Goal: Task Accomplishment & Management: Use online tool/utility

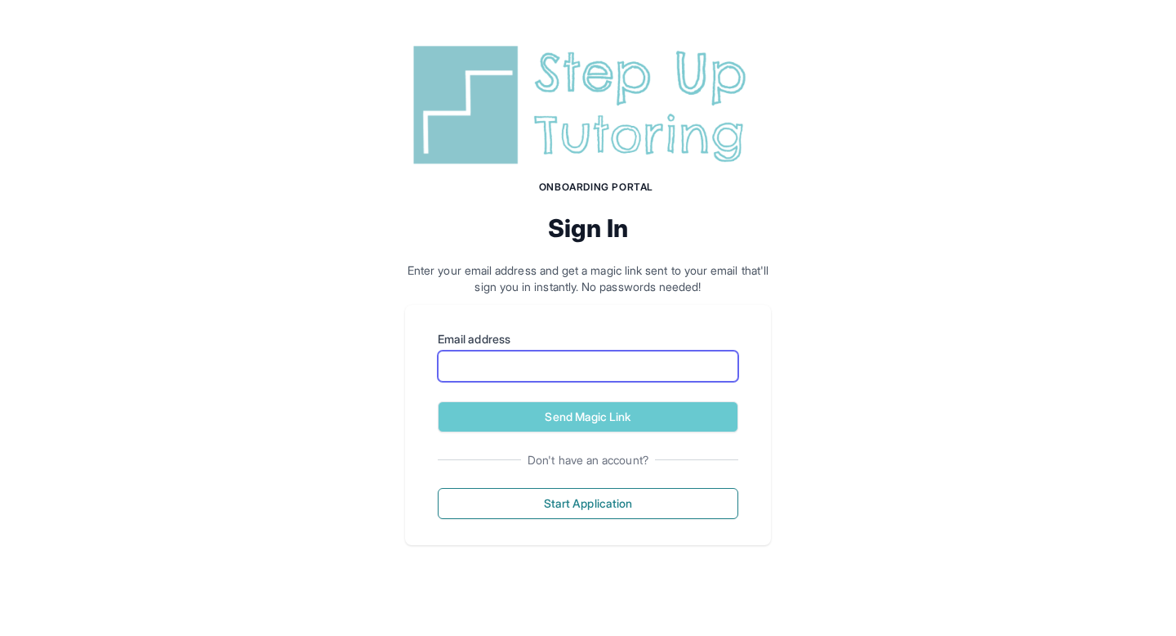
click at [627, 350] on input "Email address" at bounding box center [588, 365] width 301 height 31
type input "**********"
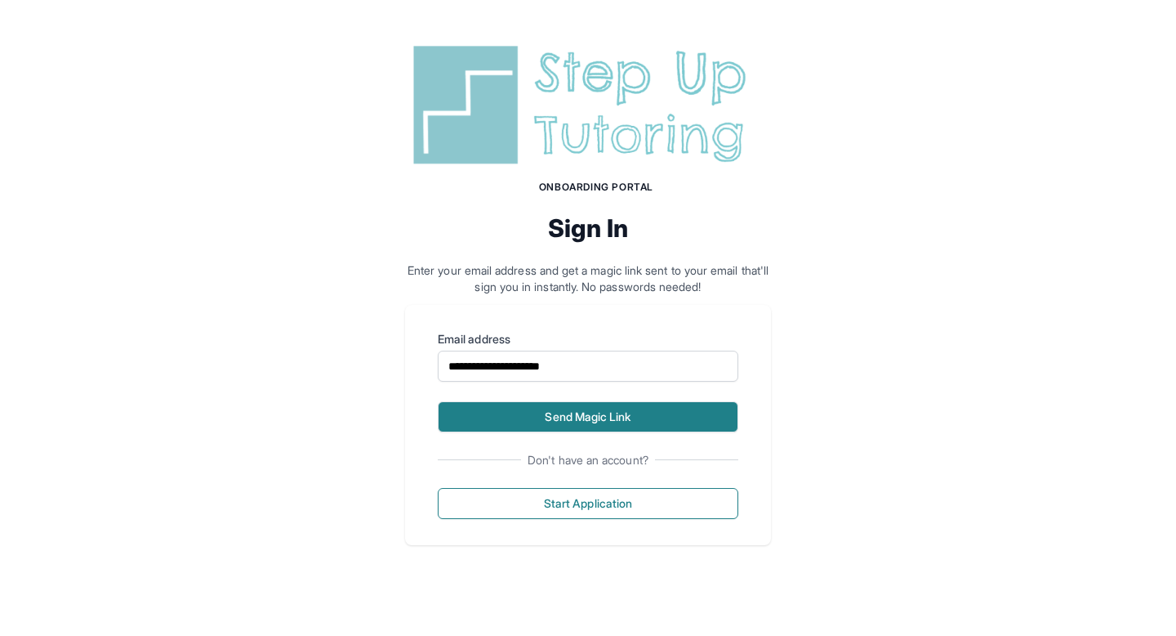
click at [601, 419] on button "Send Magic Link" at bounding box center [588, 416] width 301 height 31
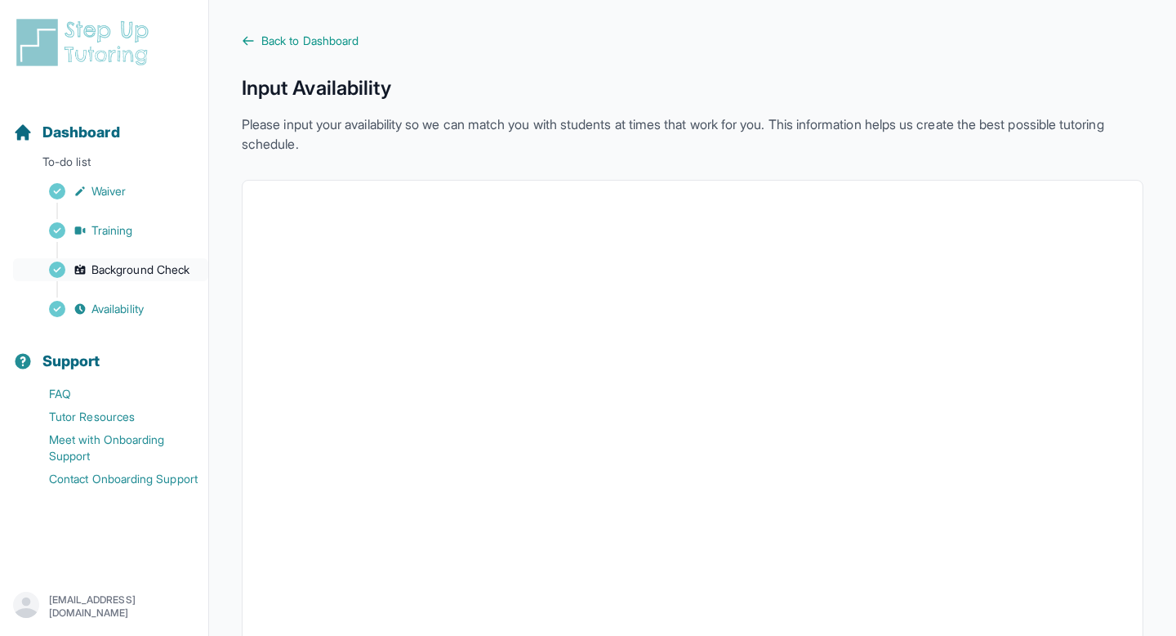
click at [125, 275] on span "Background Check" at bounding box center [141, 269] width 98 height 16
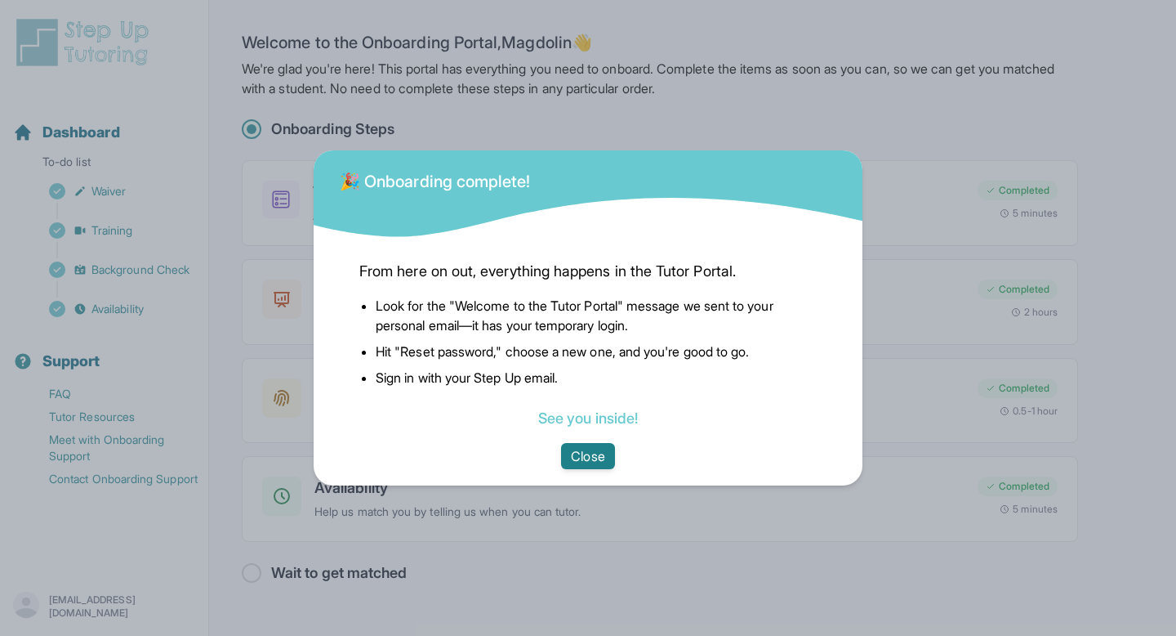
click at [574, 465] on button "Close" at bounding box center [587, 456] width 53 height 26
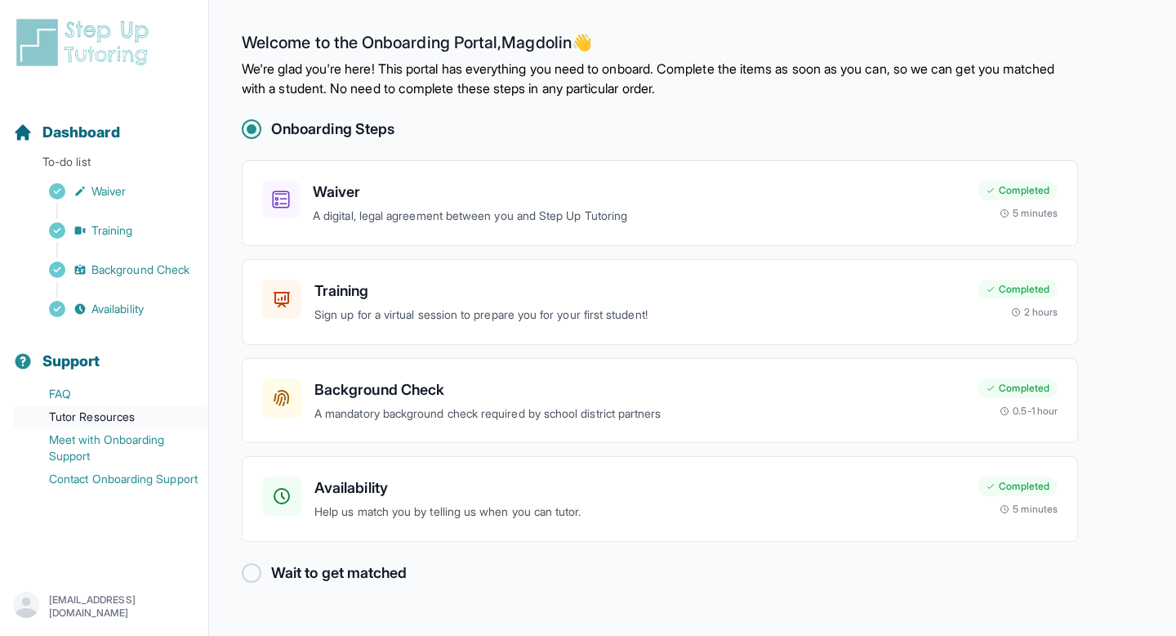
click at [85, 415] on link "Tutor Resources" at bounding box center [110, 416] width 195 height 23
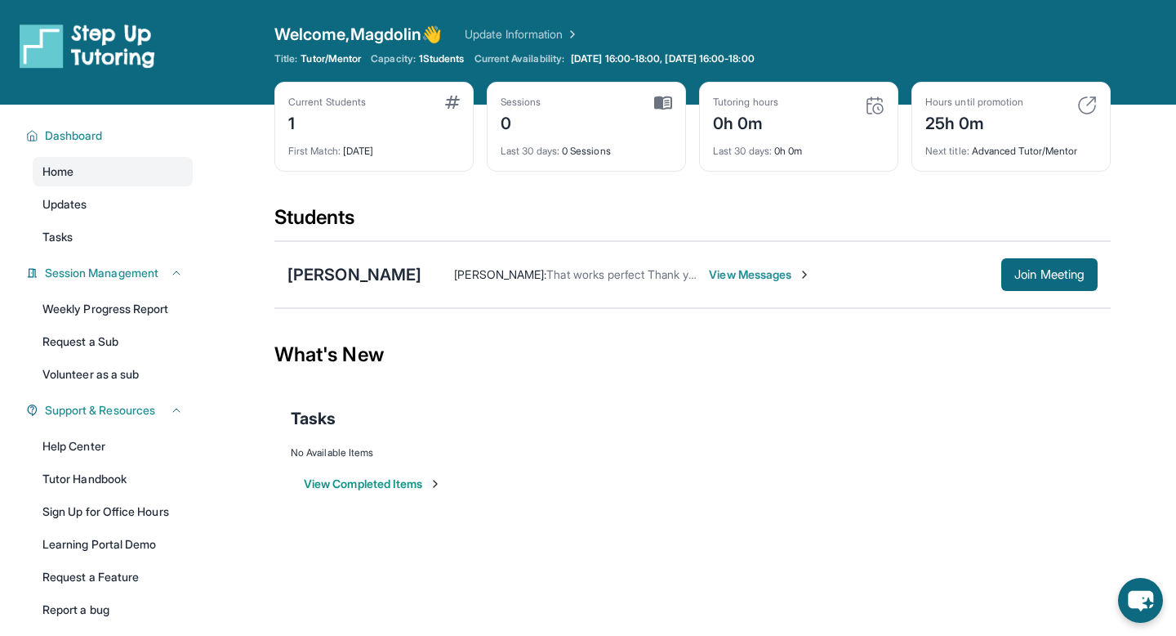
click at [847, 431] on div "Tasks" at bounding box center [693, 419] width 804 height 56
click at [789, 280] on span "View Messages" at bounding box center [760, 274] width 102 height 16
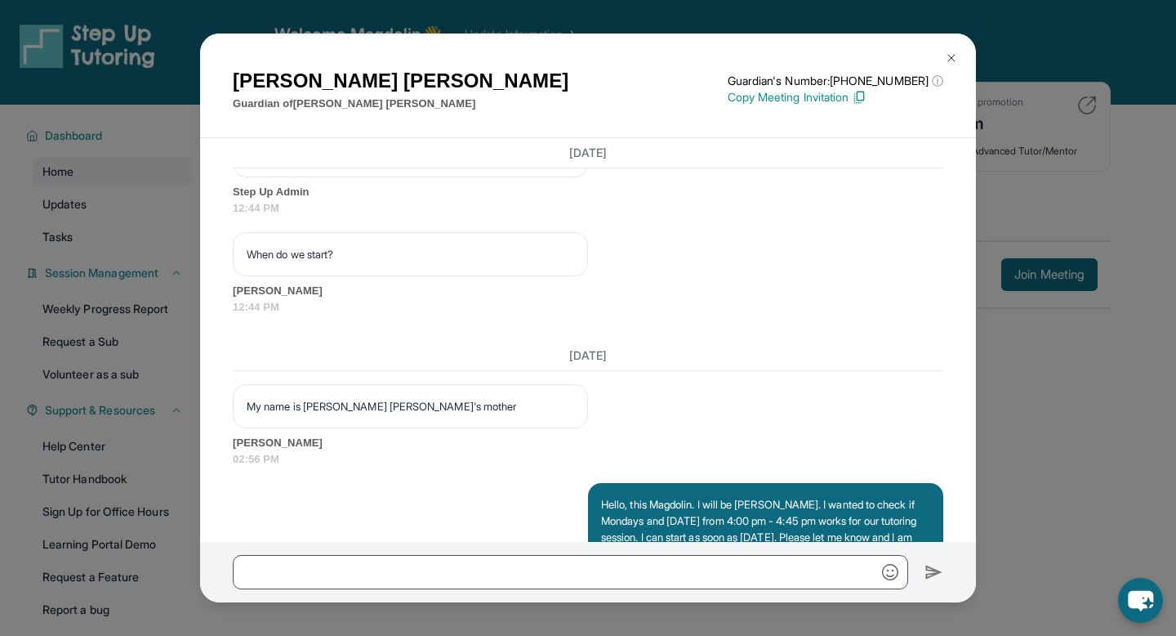
scroll to position [1310, 0]
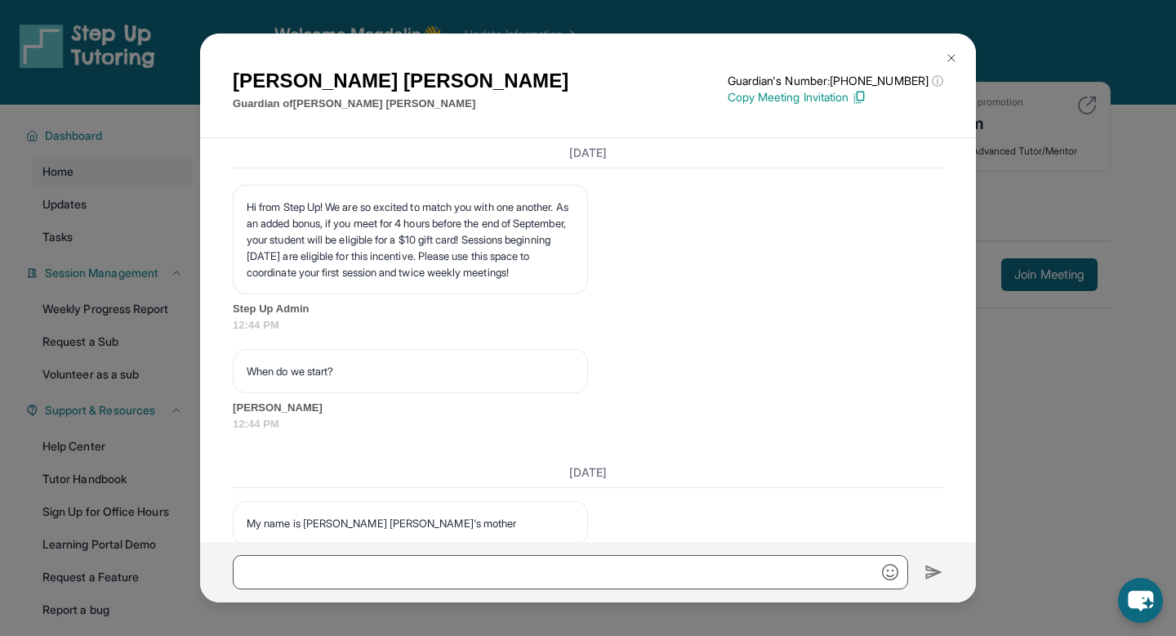
click at [950, 56] on img at bounding box center [951, 57] width 13 height 13
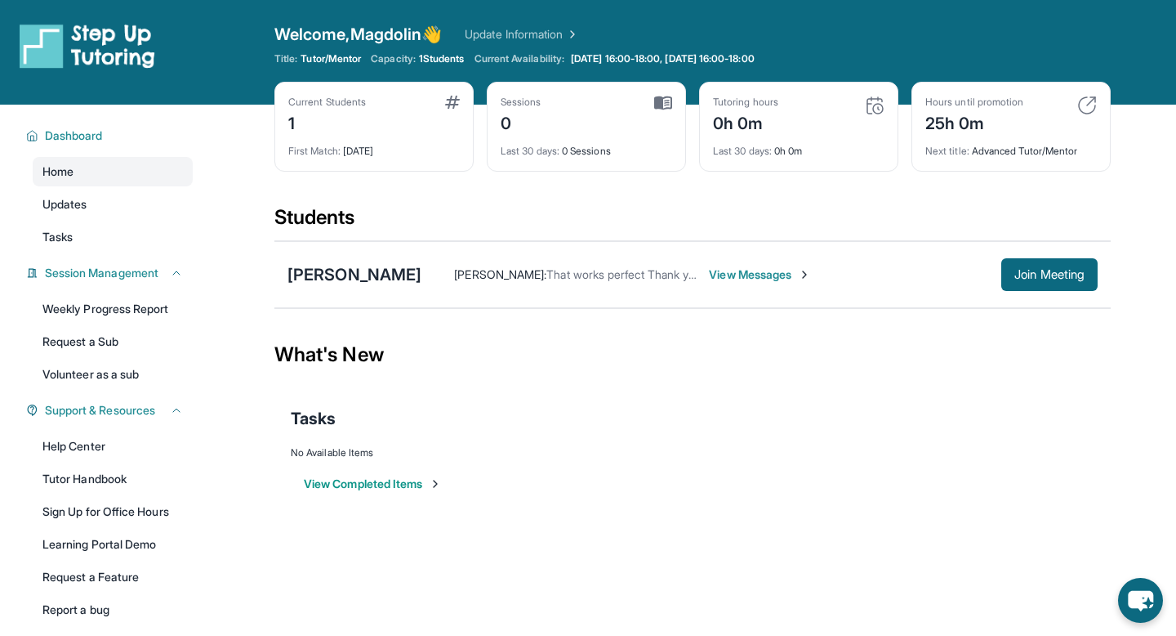
click at [629, 448] on div "No Available Items" at bounding box center [693, 452] width 804 height 13
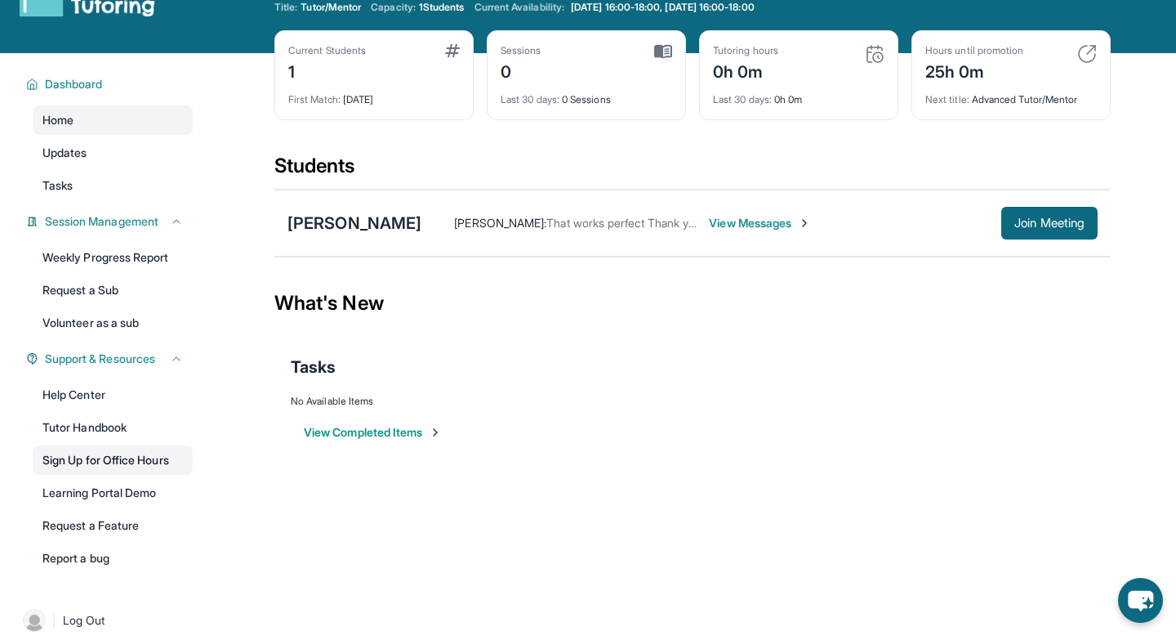
scroll to position [59, 0]
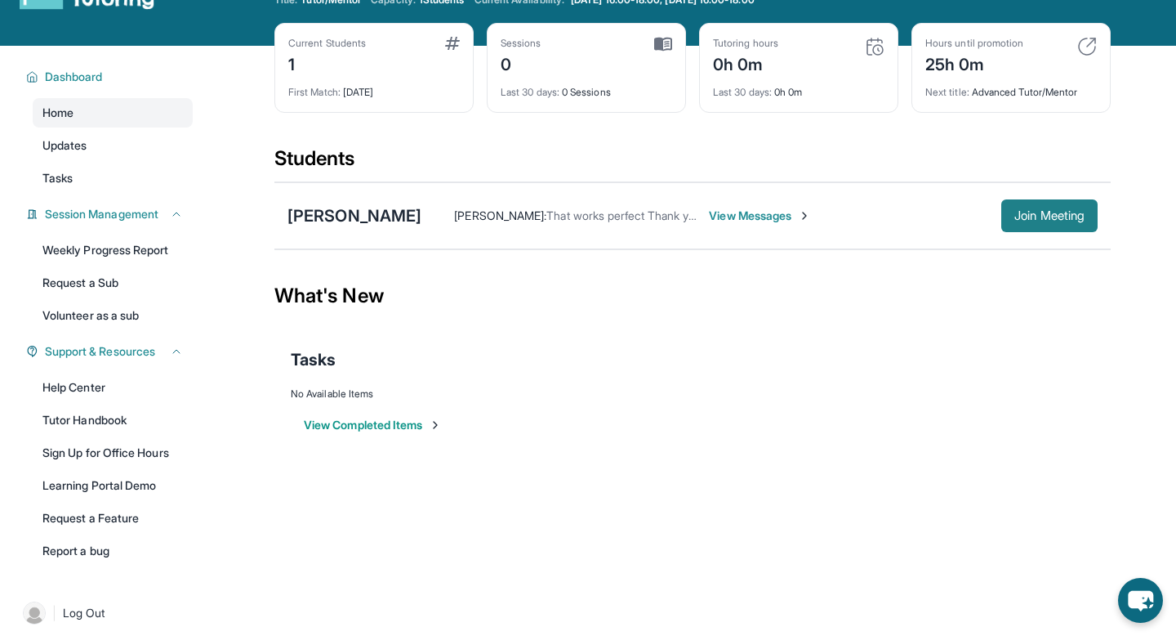
click at [1074, 212] on span "Join Meeting" at bounding box center [1050, 216] width 70 height 10
click at [634, 558] on div "Open sidebar Welcome, Magdolin 👋 Update Information Title: Tutor/Mentor Capacit…" at bounding box center [588, 259] width 1176 height 636
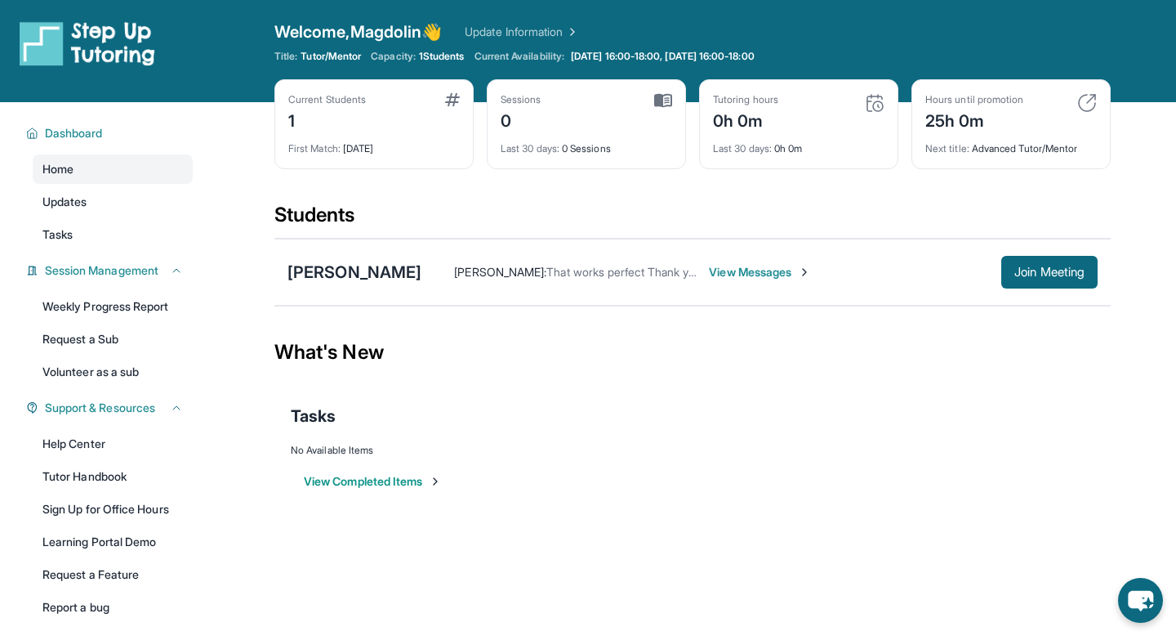
scroll to position [0, 0]
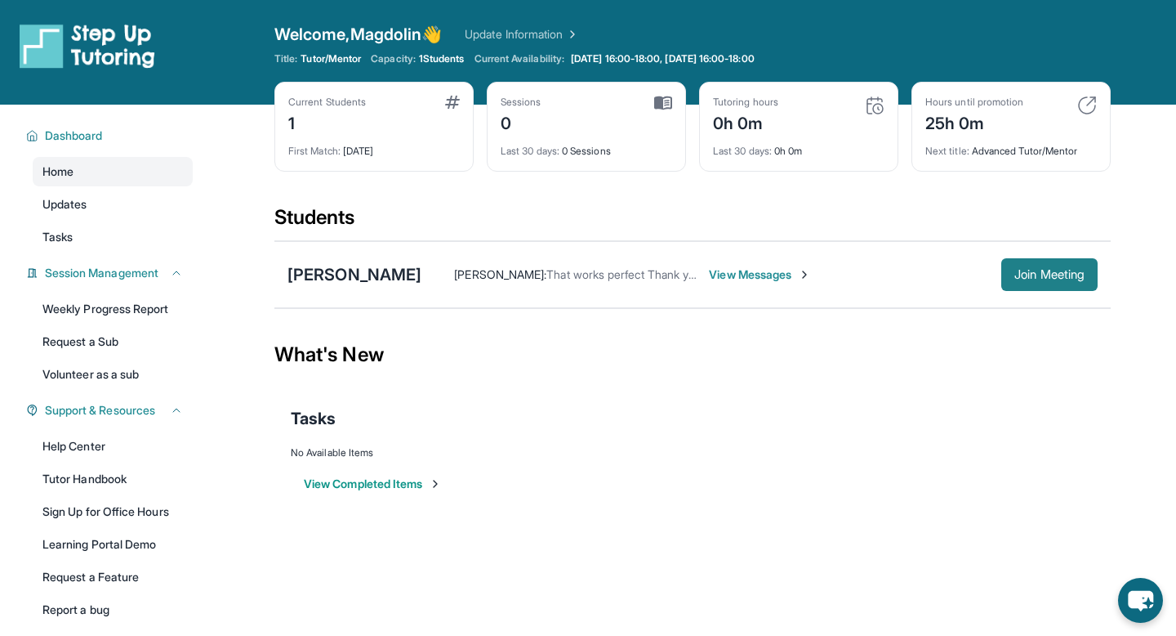
click at [1035, 279] on span "Join Meeting" at bounding box center [1050, 275] width 70 height 10
